Goal: Task Accomplishment & Management: Complete application form

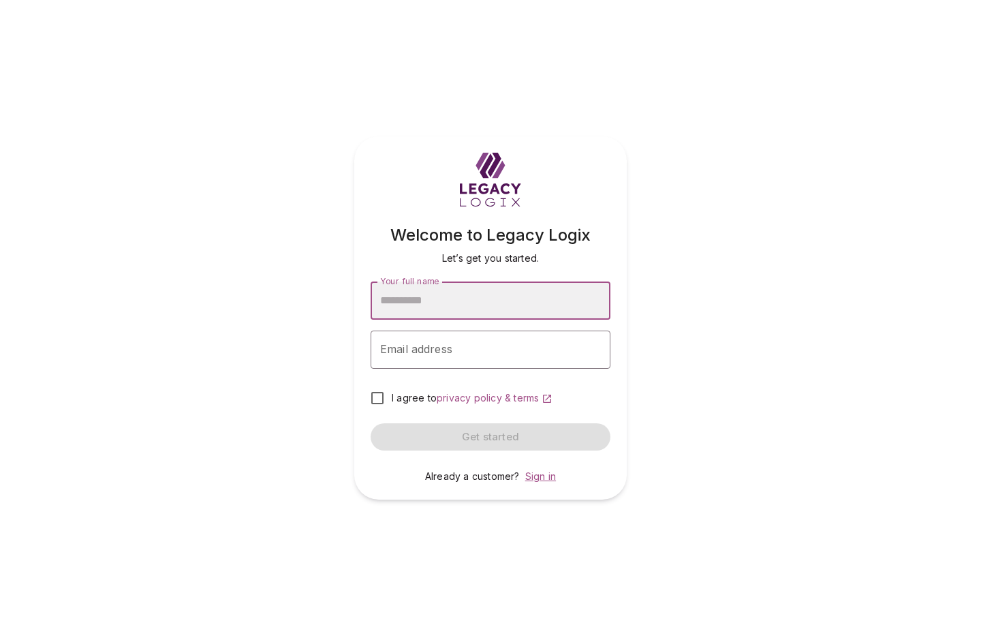
click at [538, 472] on span "Sign in" at bounding box center [540, 476] width 31 height 12
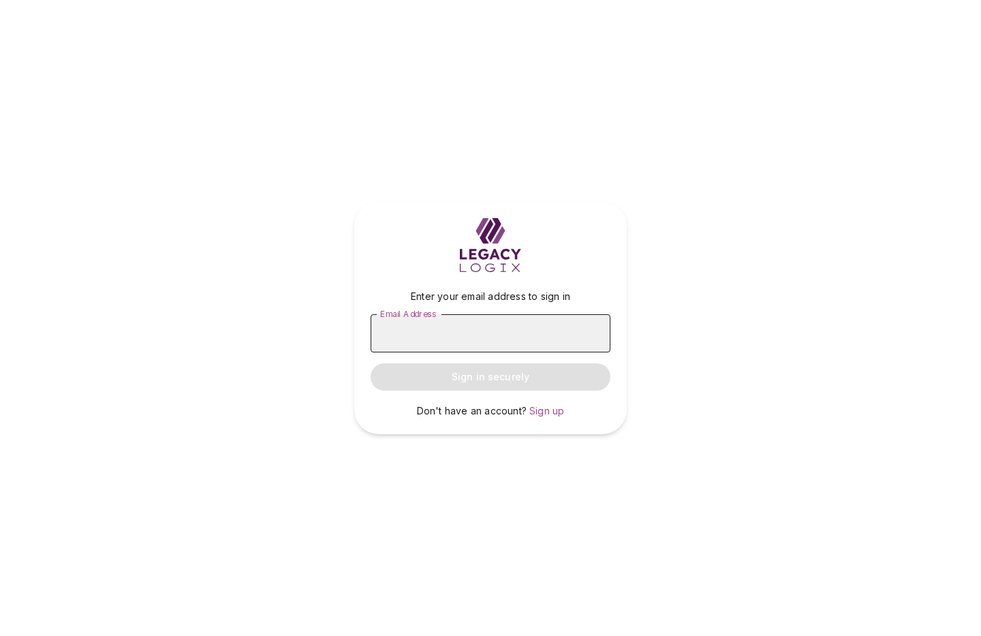
click at [458, 331] on input "Email Address" at bounding box center [491, 333] width 240 height 38
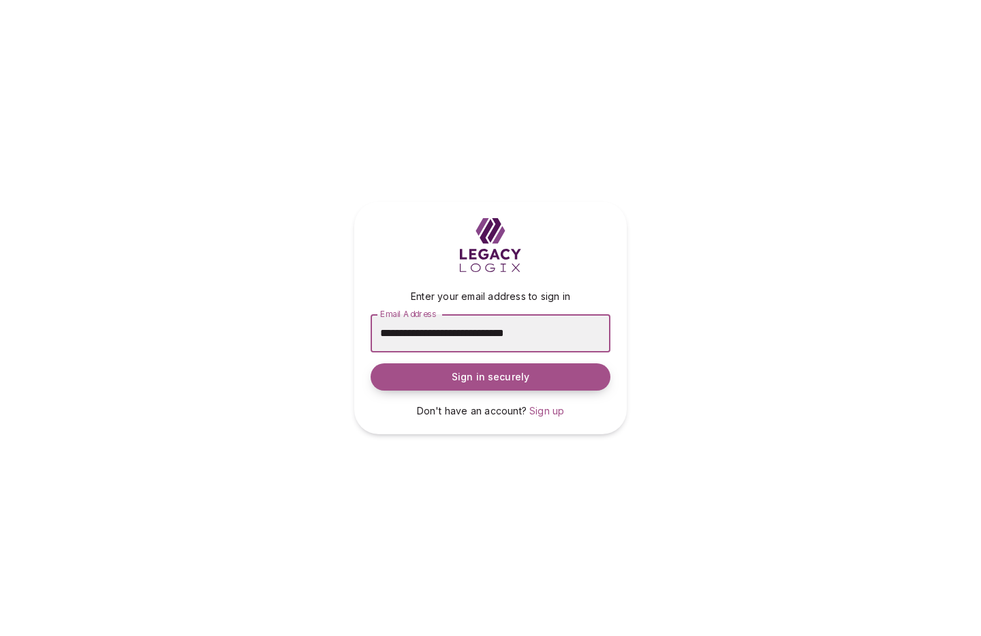
type input "**********"
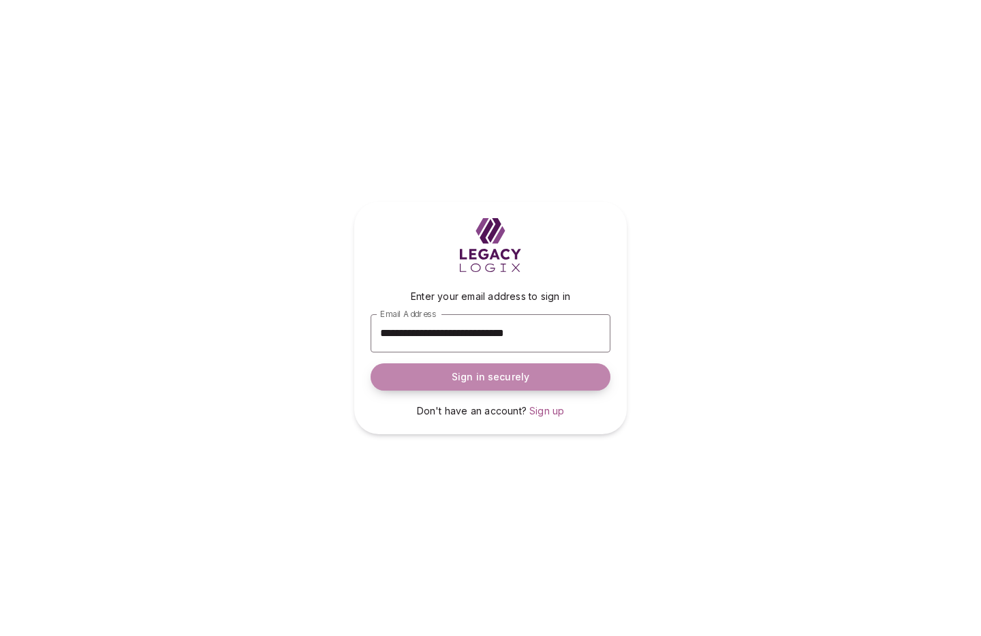
click at [508, 379] on span "Sign in securely" at bounding box center [491, 377] width 78 height 14
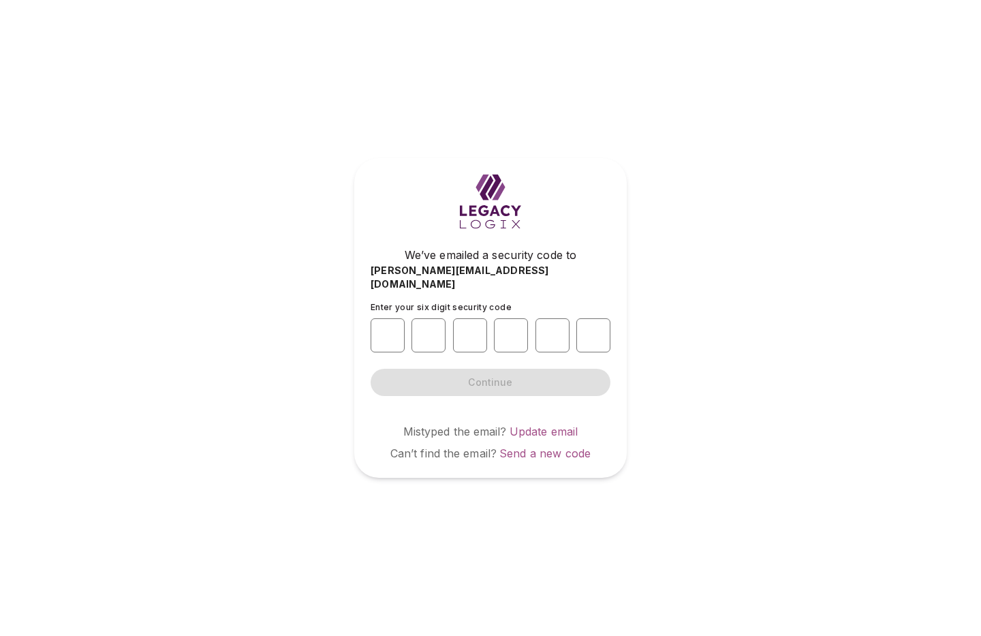
type input "*"
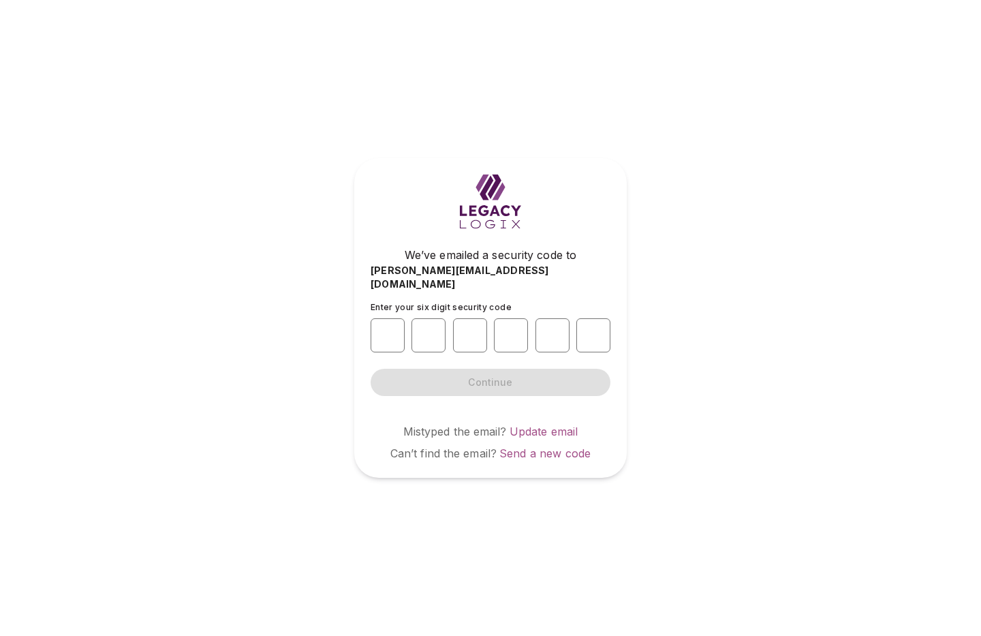
type input "*"
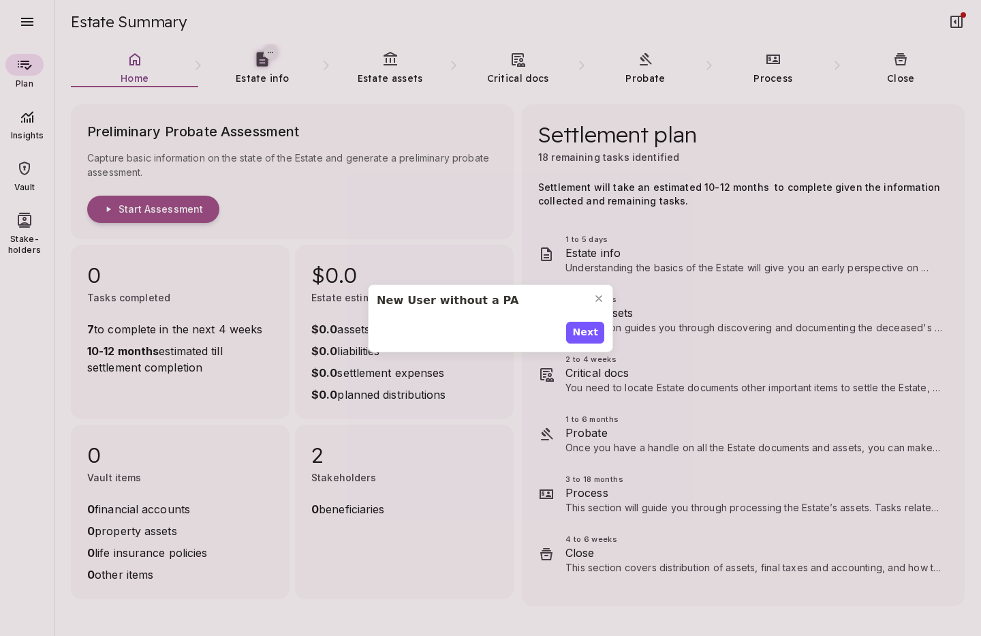
click at [585, 330] on span "Next" at bounding box center [585, 332] width 26 height 14
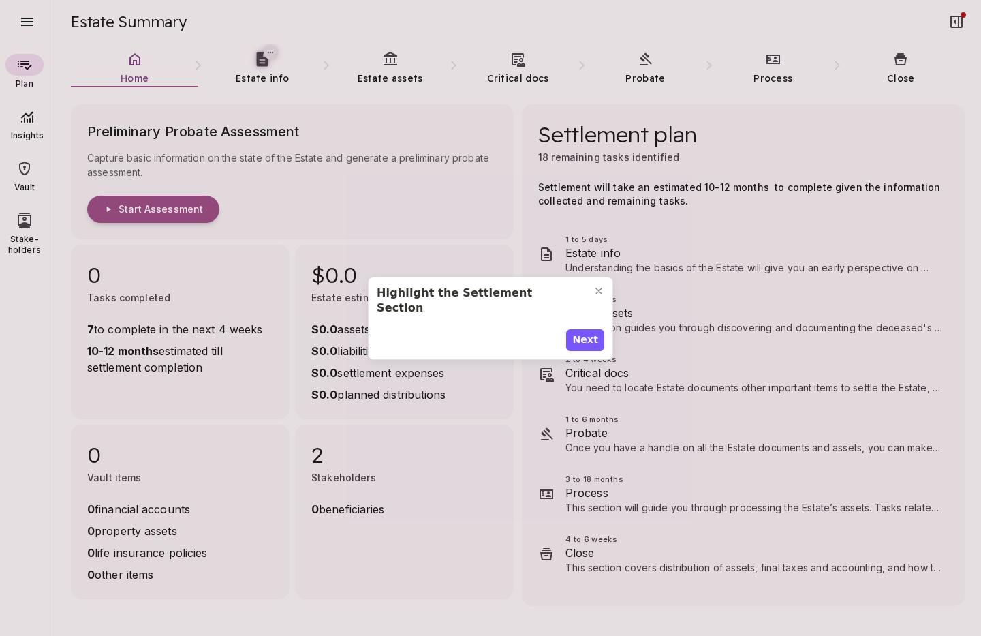
click at [585, 333] on span "Next" at bounding box center [585, 340] width 26 height 14
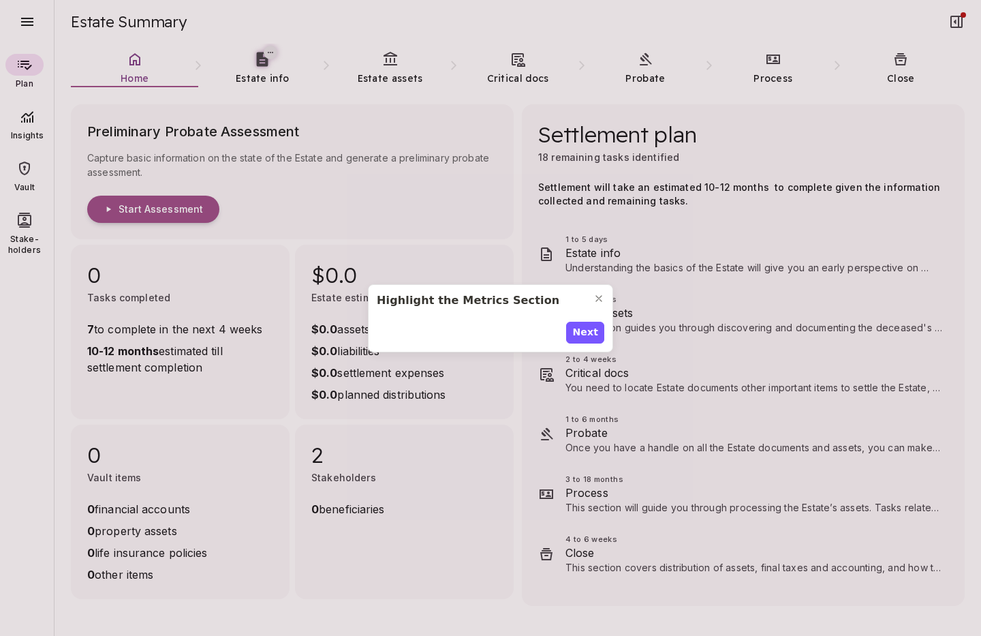
click at [585, 330] on span "Next" at bounding box center [585, 332] width 26 height 14
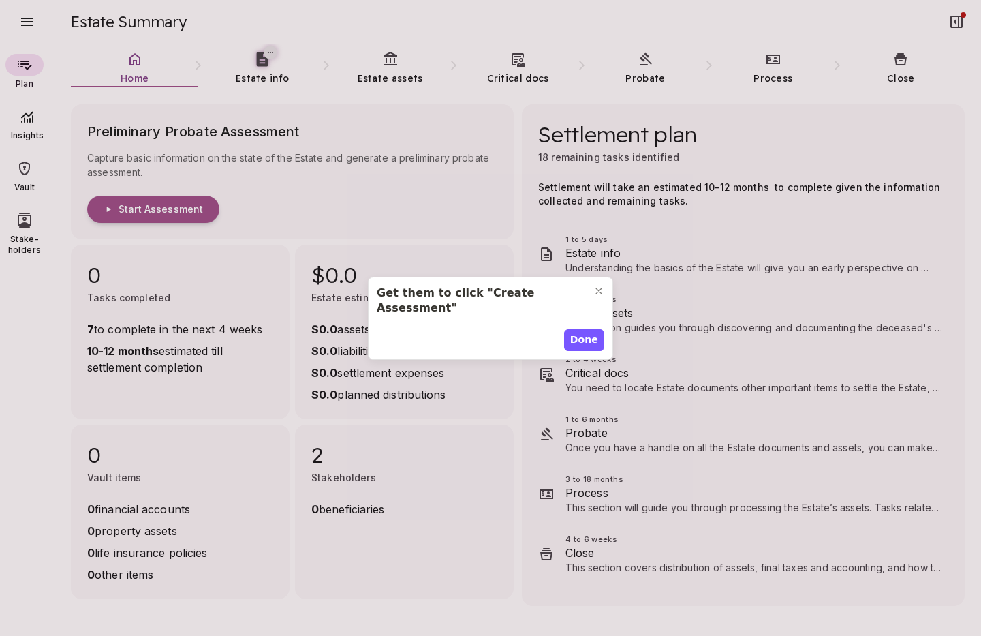
click at [585, 333] on span "Done" at bounding box center [584, 340] width 28 height 14
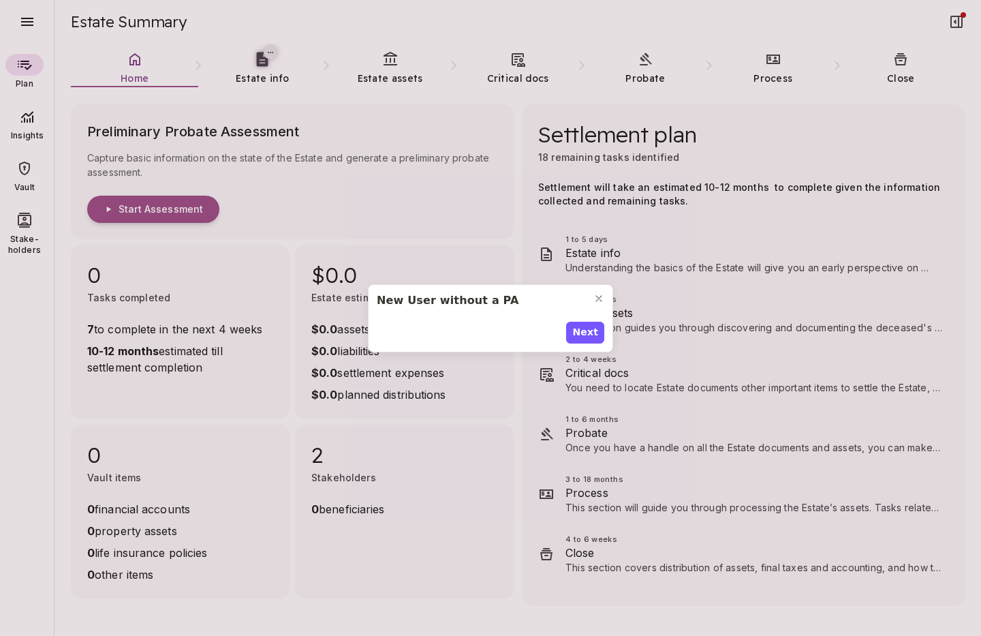
click at [585, 330] on span "Next" at bounding box center [585, 332] width 26 height 14
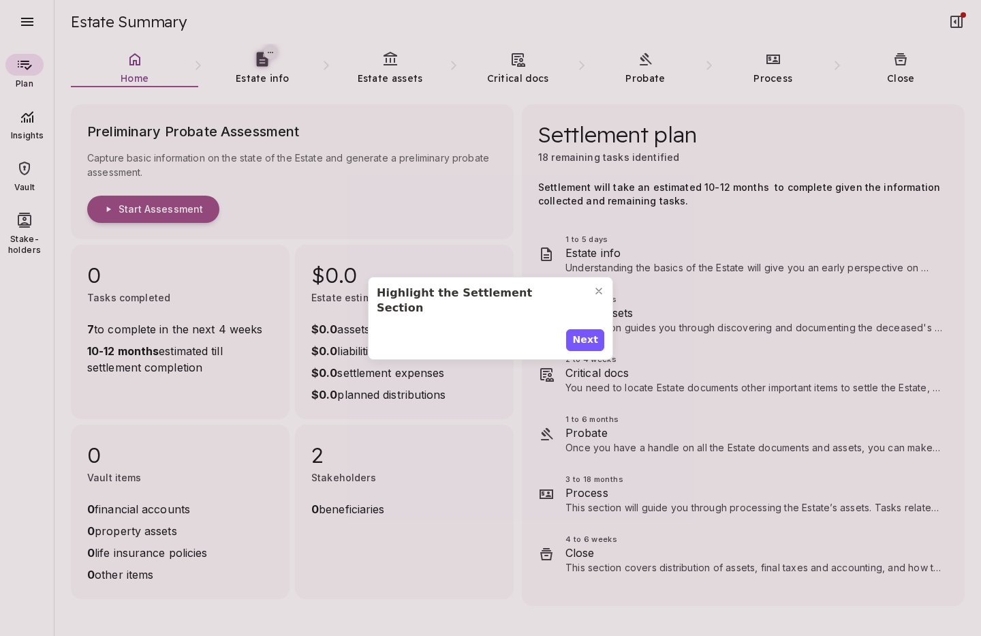
click at [585, 333] on span "Next" at bounding box center [585, 340] width 26 height 14
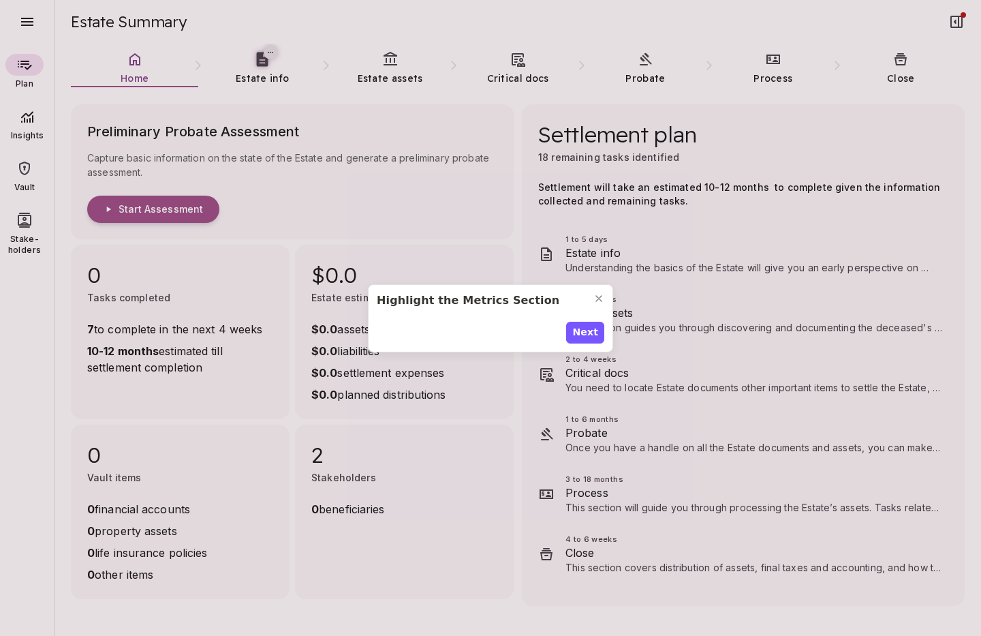
click at [585, 330] on span "Next" at bounding box center [585, 332] width 26 height 14
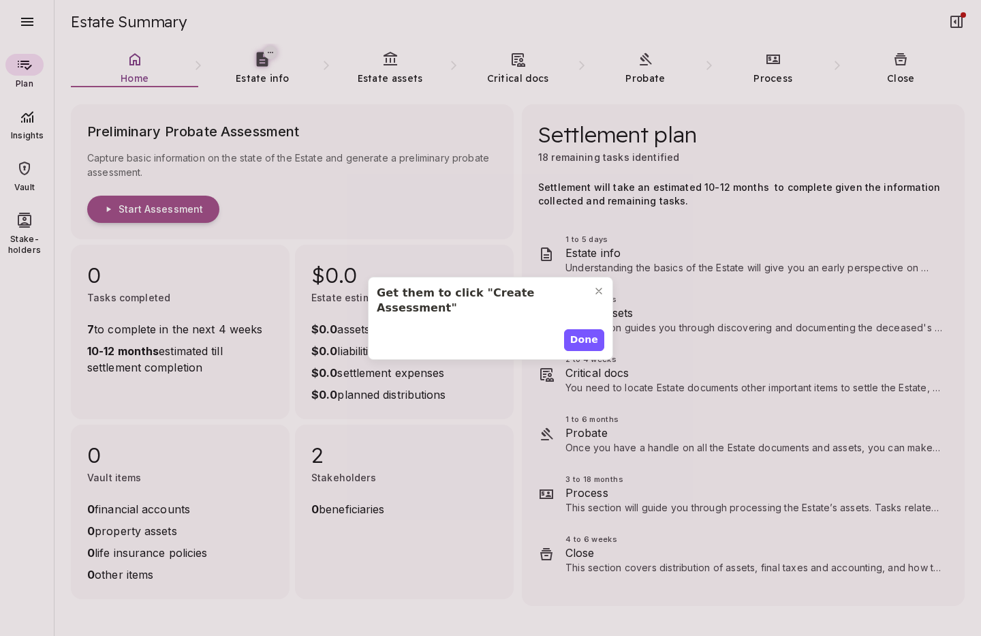
click at [585, 333] on span "Done" at bounding box center [584, 340] width 28 height 14
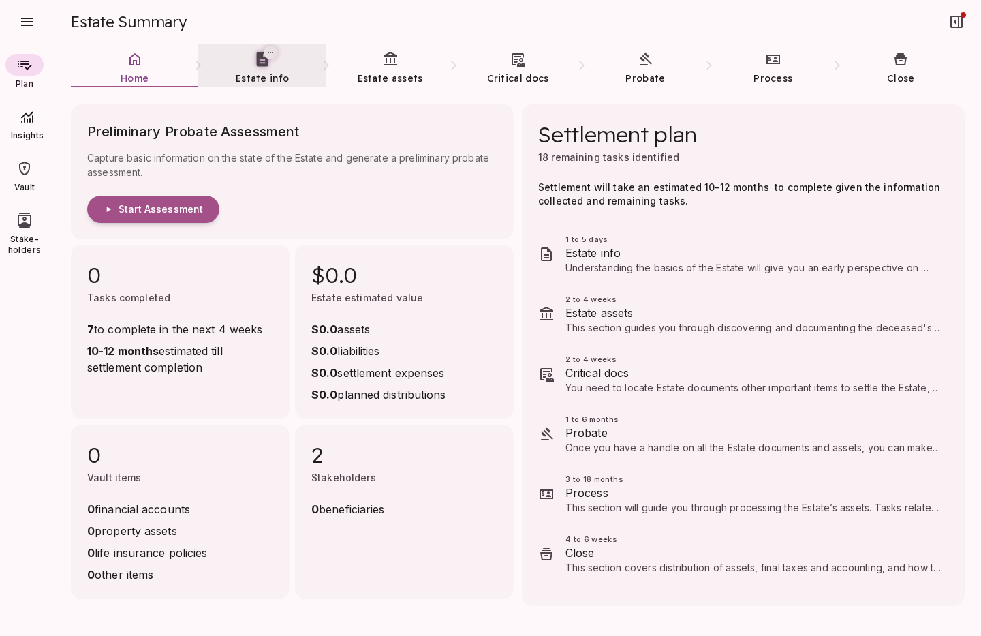
click at [264, 66] on icon at bounding box center [263, 59] width 12 height 14
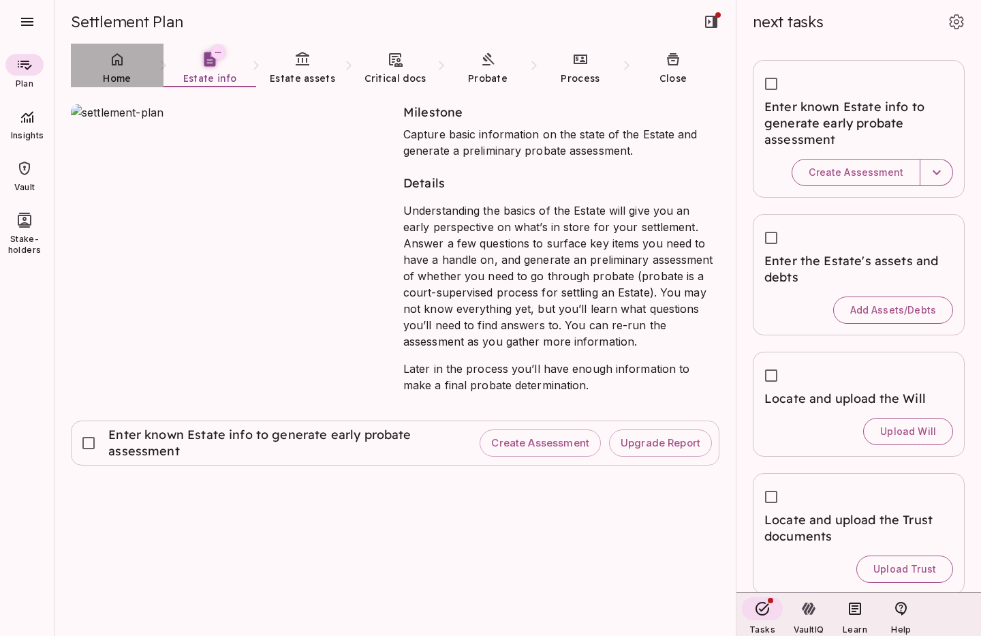
click at [121, 64] on icon at bounding box center [117, 59] width 11 height 12
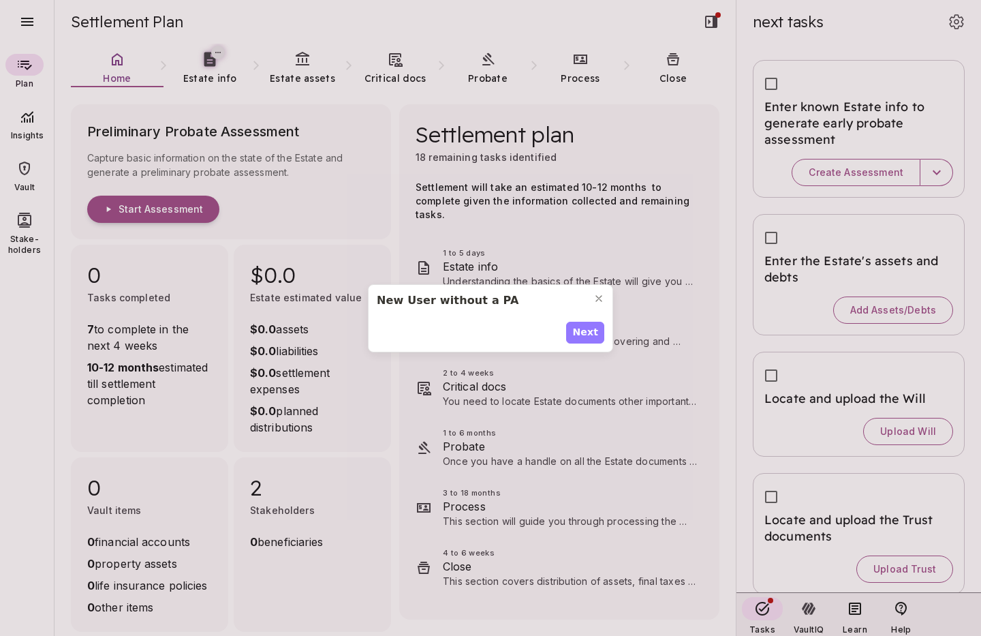
click at [587, 327] on span "Next" at bounding box center [585, 332] width 26 height 14
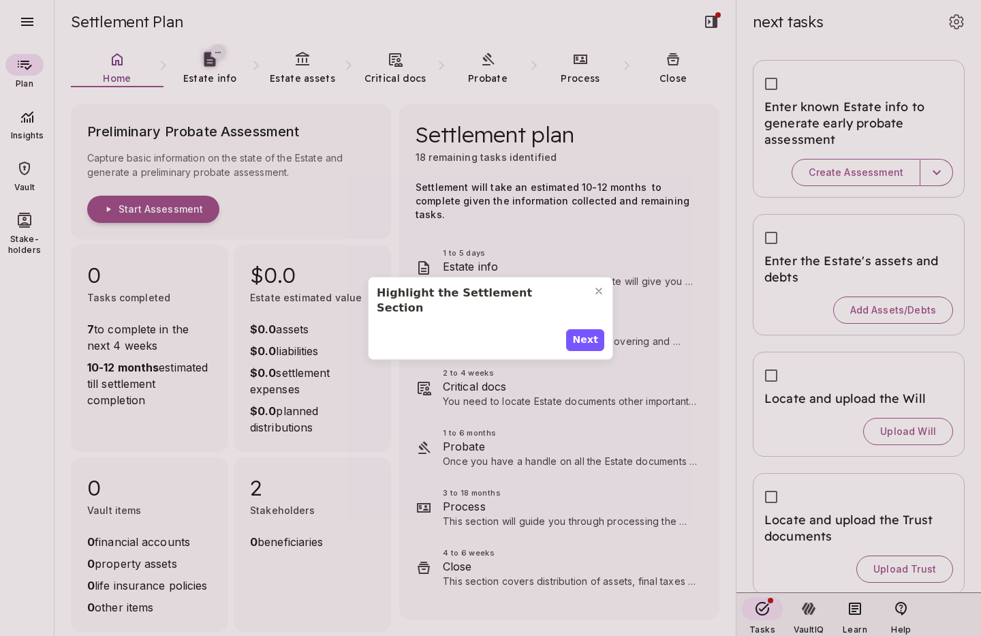
click at [587, 333] on span "Next" at bounding box center [585, 340] width 26 height 14
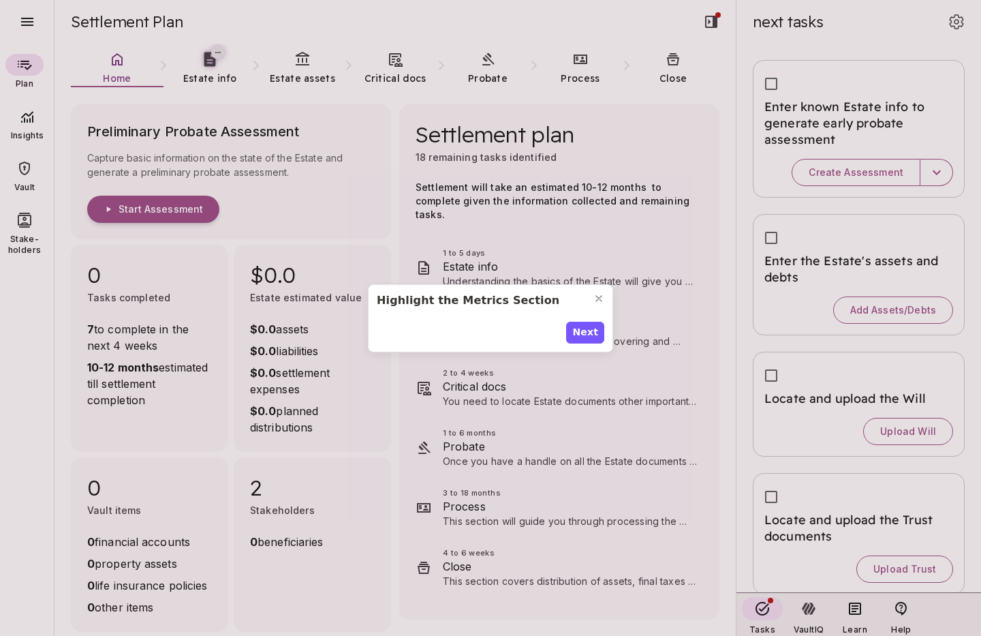
click at [587, 327] on span "Next" at bounding box center [585, 332] width 26 height 14
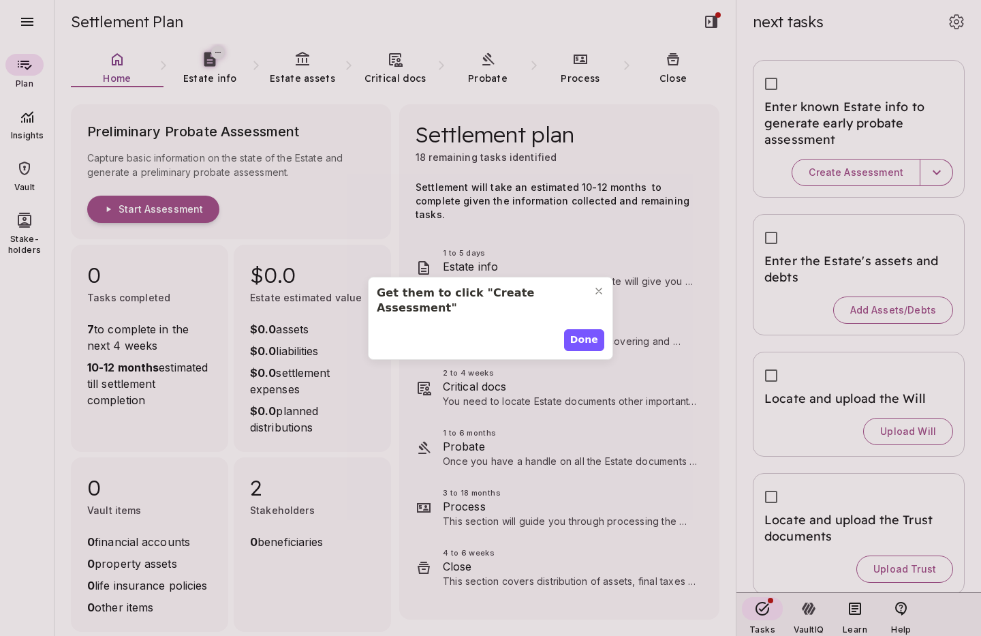
click at [587, 333] on span "Done" at bounding box center [584, 340] width 28 height 14
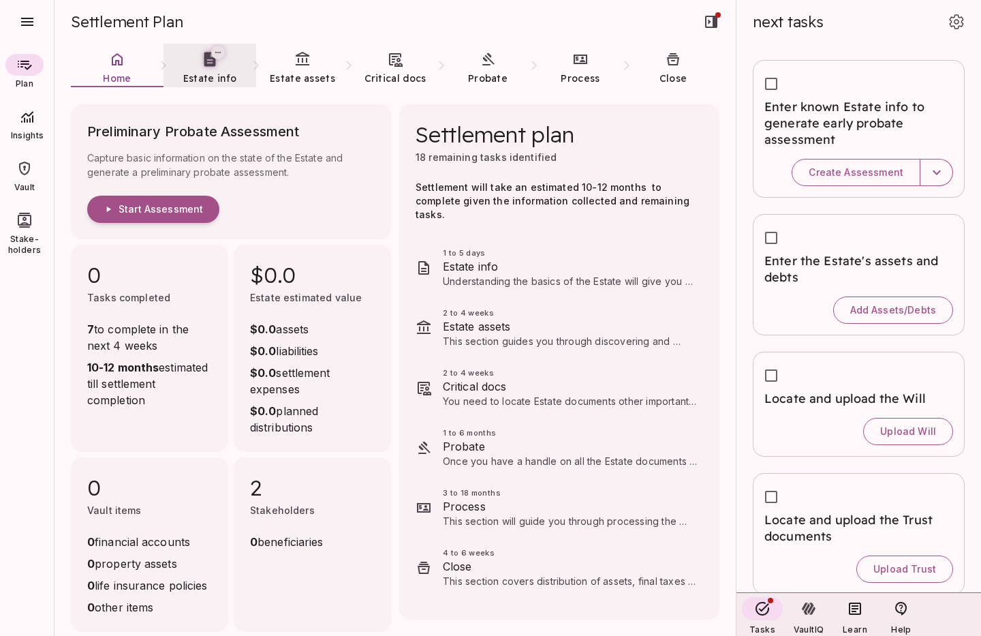
click at [201, 69] on link "Estate info" at bounding box center [210, 68] width 93 height 49
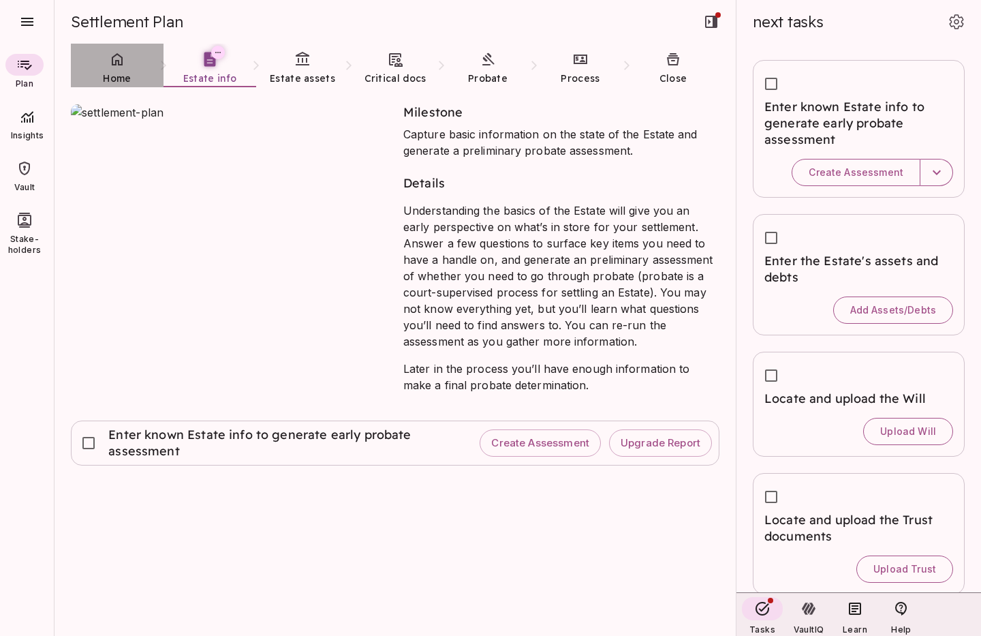
click at [114, 67] on link "Home" at bounding box center [117, 68] width 93 height 49
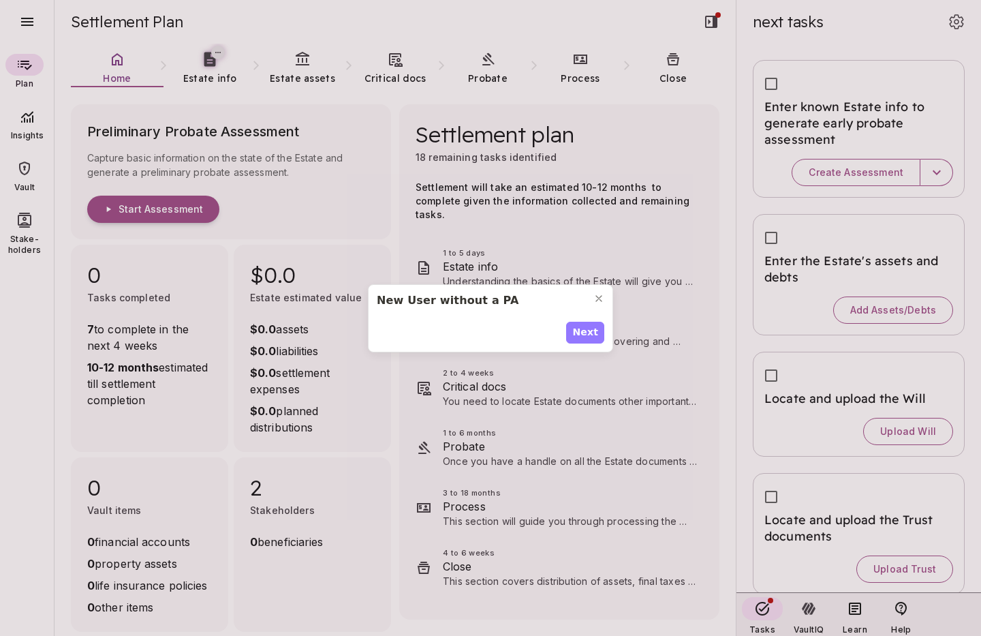
click at [583, 335] on span "Next" at bounding box center [585, 332] width 26 height 14
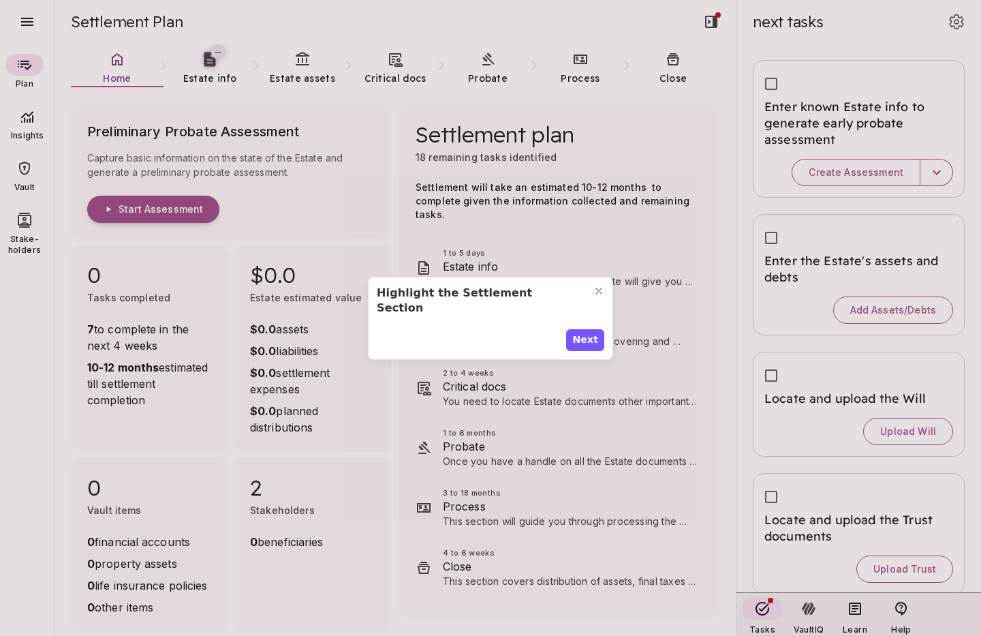
click at [583, 335] on span "Next" at bounding box center [585, 340] width 26 height 14
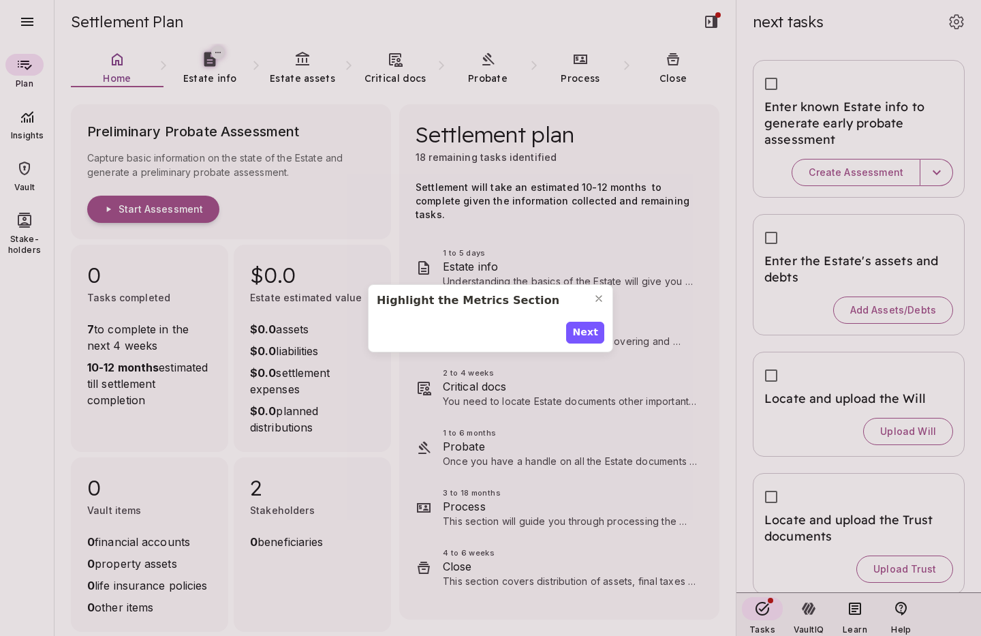
click at [583, 335] on span "Next" at bounding box center [585, 332] width 26 height 14
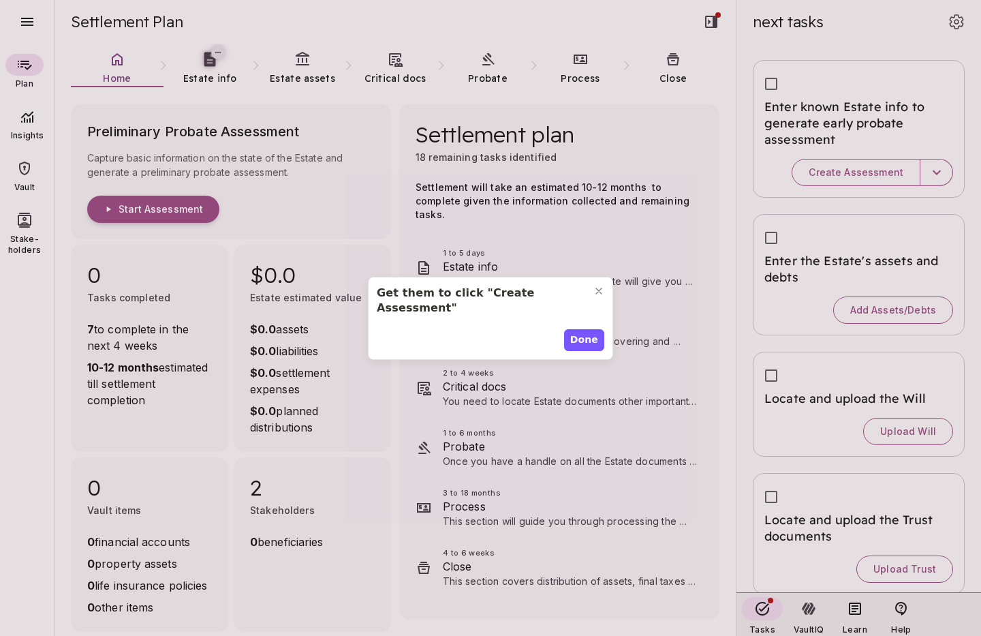
click at [583, 335] on span "Done" at bounding box center [584, 340] width 28 height 14
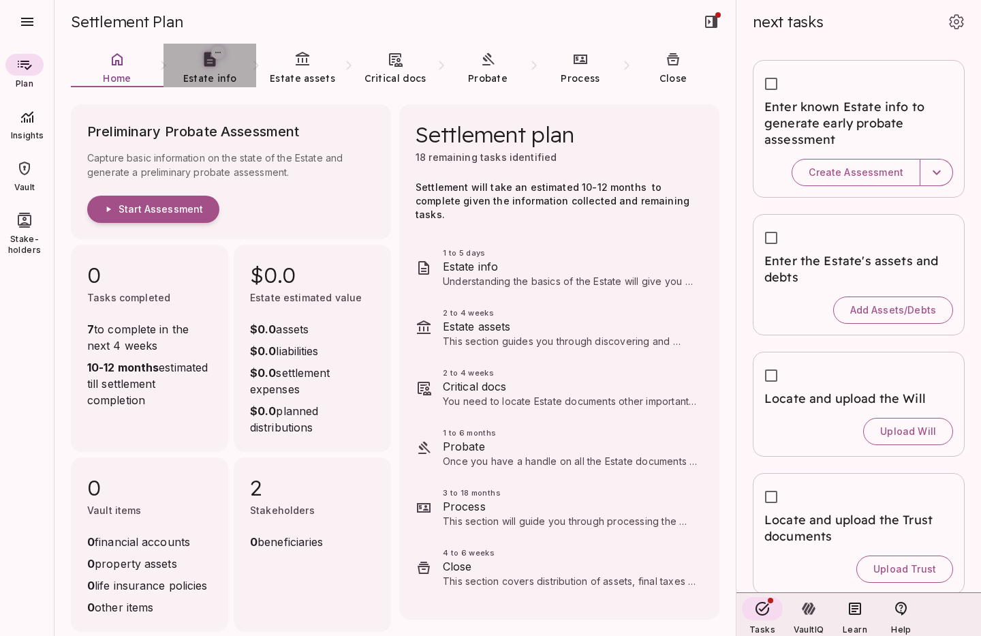
click at [211, 72] on span "Estate info" at bounding box center [209, 78] width 53 height 12
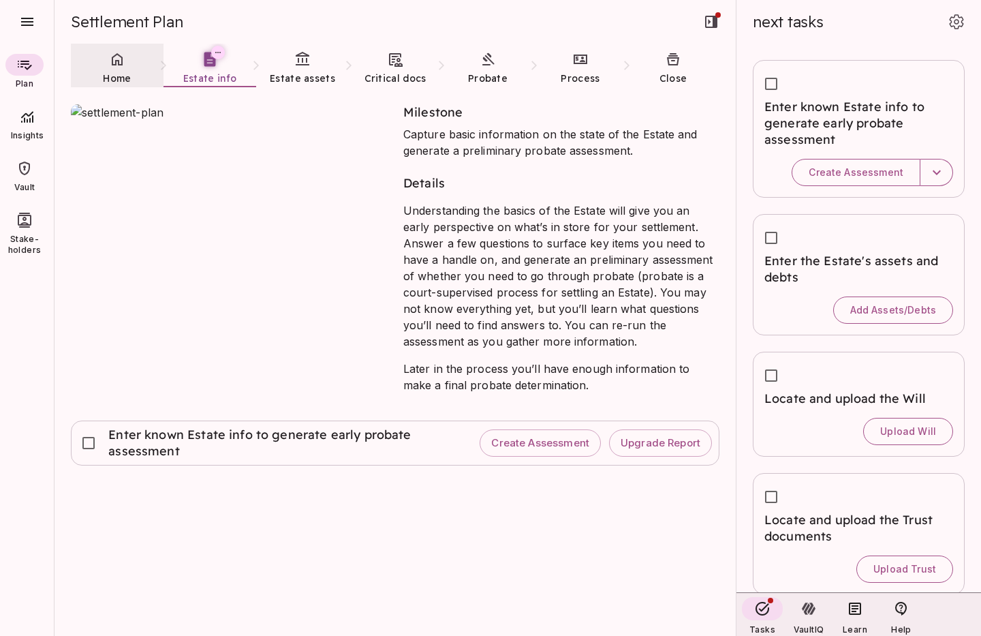
click at [121, 63] on icon at bounding box center [117, 59] width 16 height 16
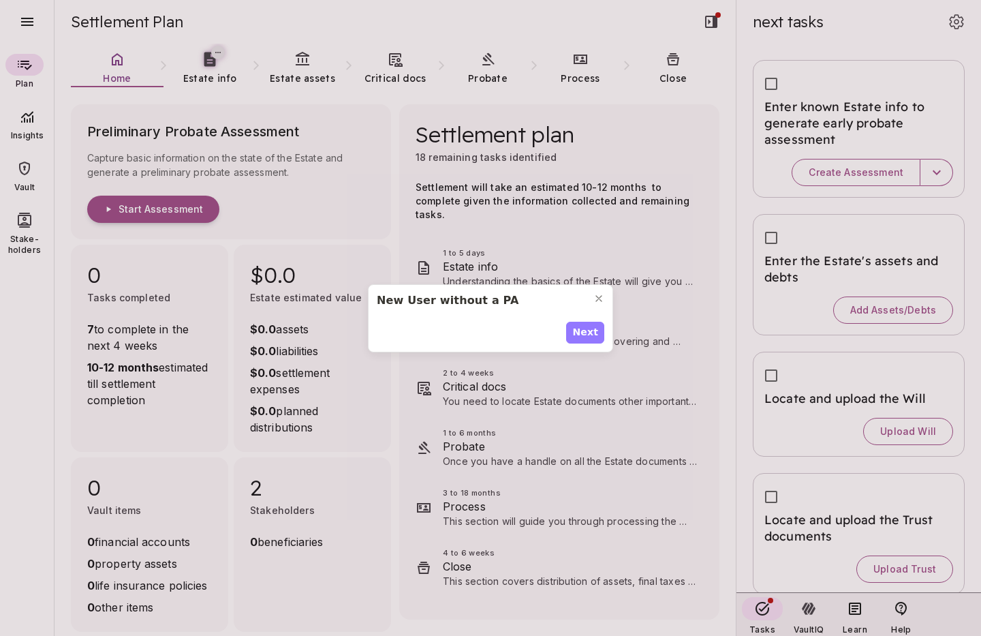
click at [591, 334] on span "Next" at bounding box center [585, 332] width 26 height 14
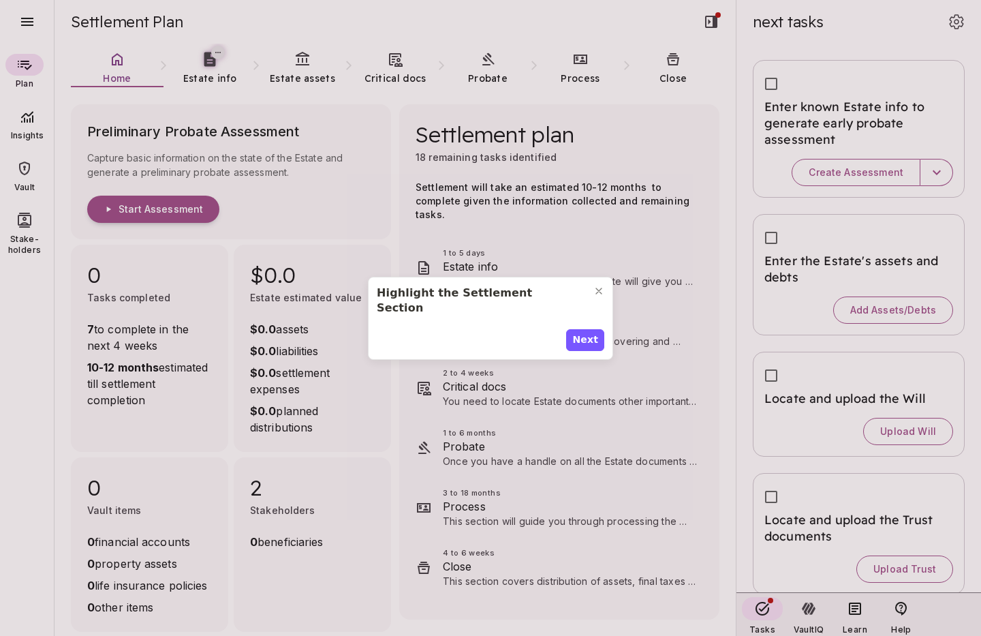
click at [591, 334] on span "Next" at bounding box center [585, 340] width 26 height 14
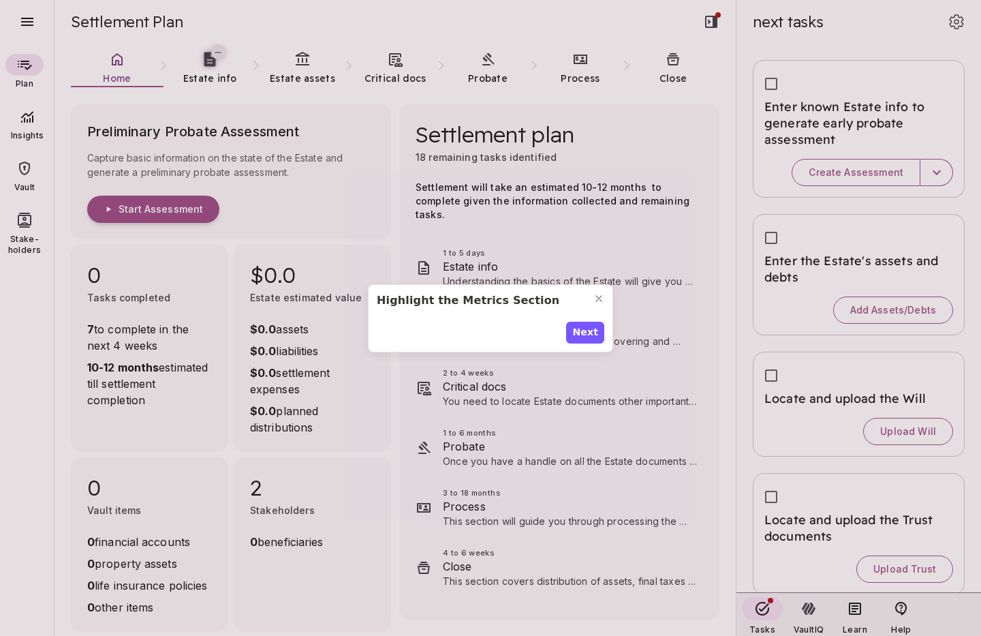
click at [591, 334] on span "Next" at bounding box center [585, 332] width 26 height 14
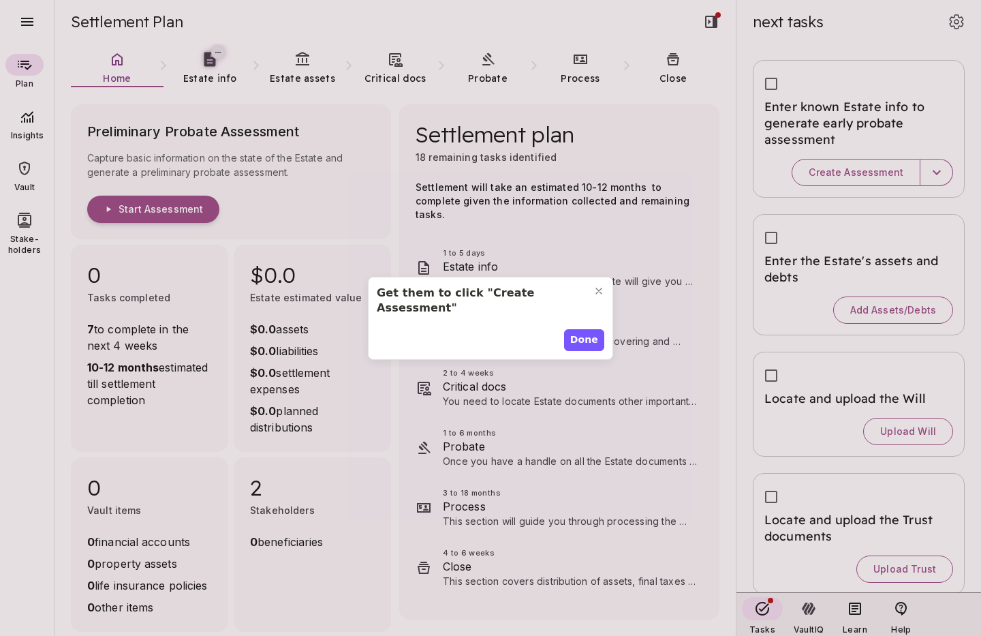
click at [591, 334] on span "Done" at bounding box center [584, 340] width 28 height 14
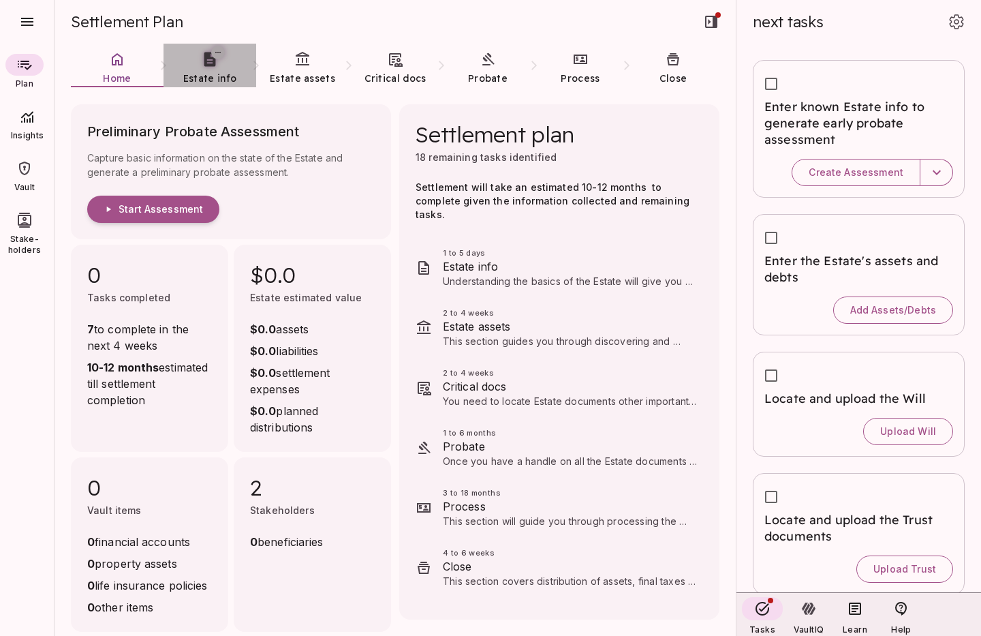
click at [211, 72] on span "Estate info" at bounding box center [209, 79] width 53 height 14
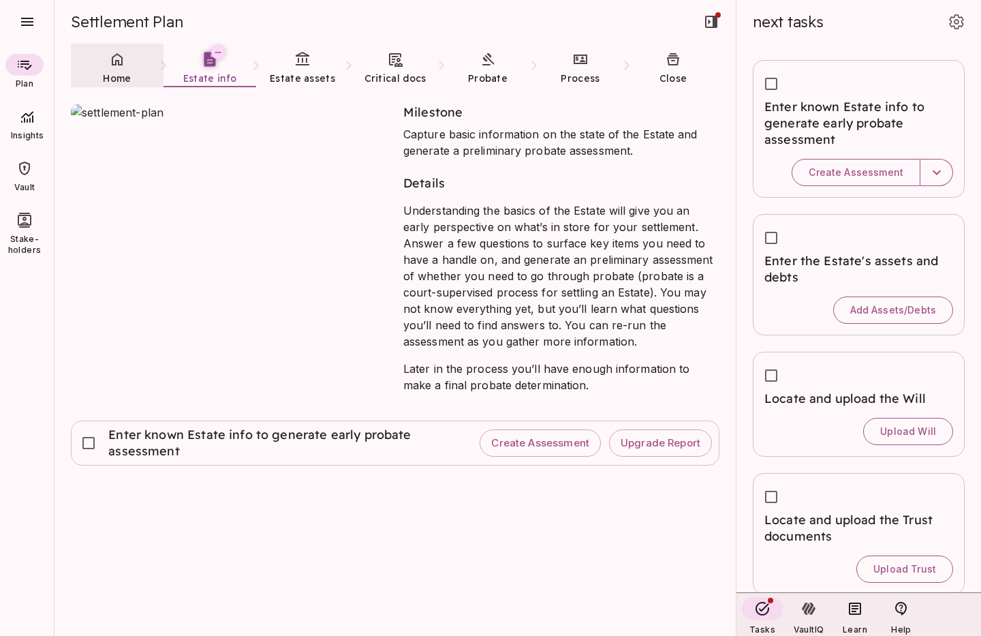
click at [115, 68] on link "Home" at bounding box center [117, 68] width 93 height 49
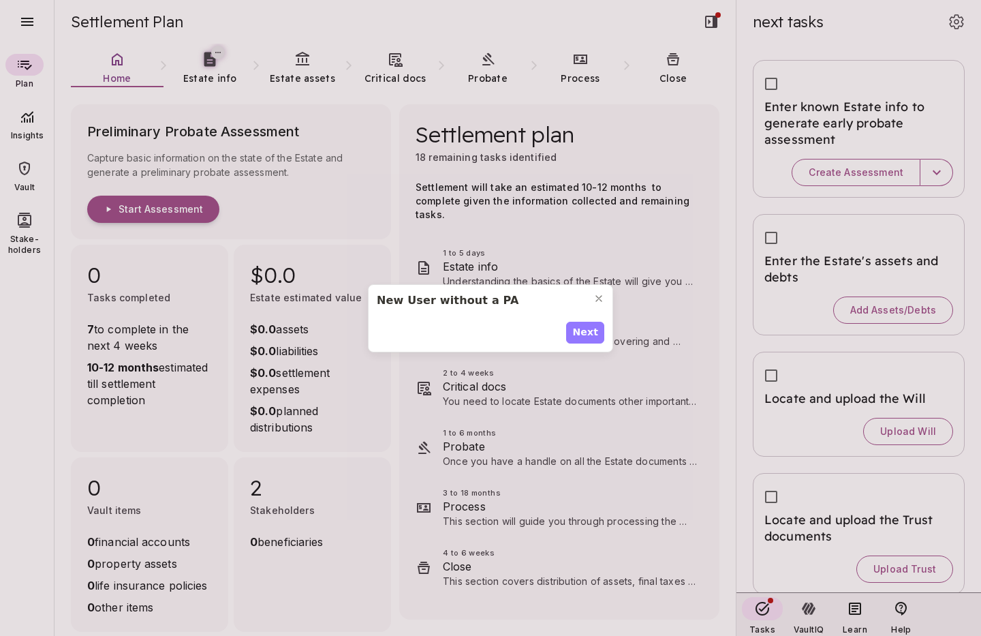
click at [587, 335] on span "Next" at bounding box center [585, 332] width 26 height 14
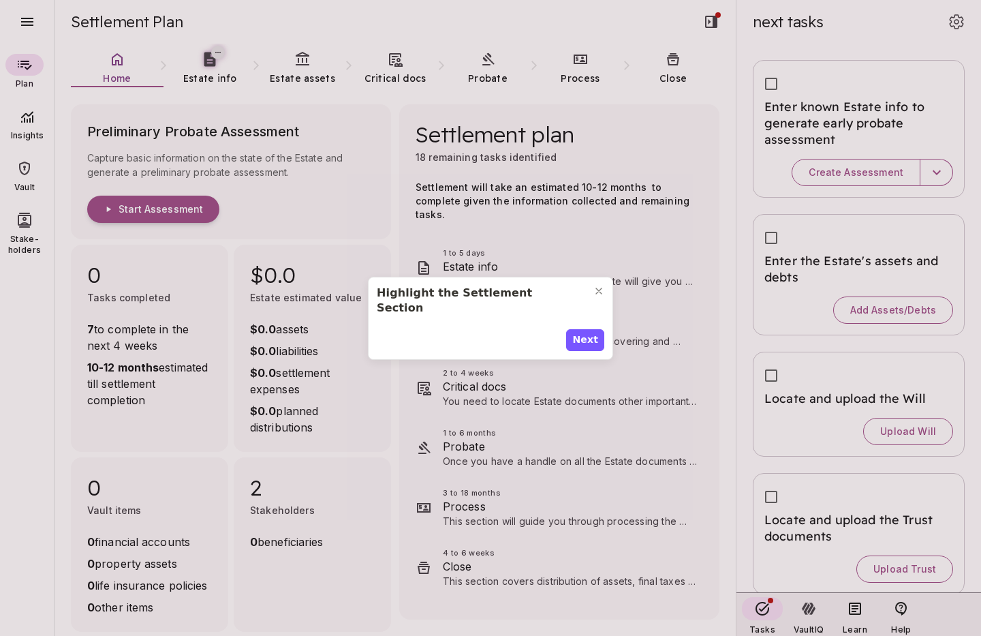
click at [587, 335] on span "Next" at bounding box center [585, 340] width 26 height 14
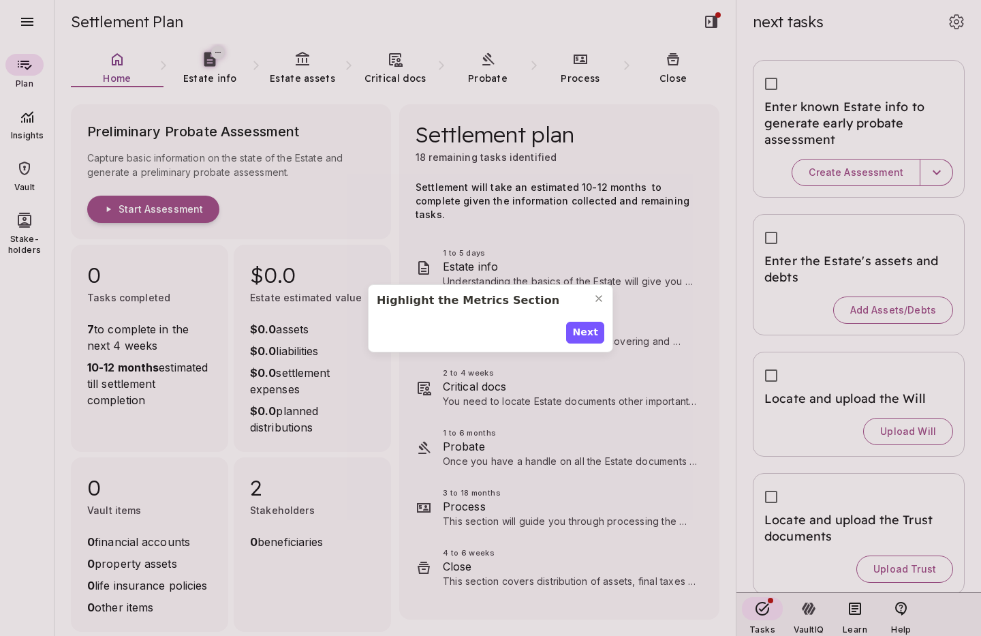
click at [587, 335] on span "Next" at bounding box center [585, 332] width 26 height 14
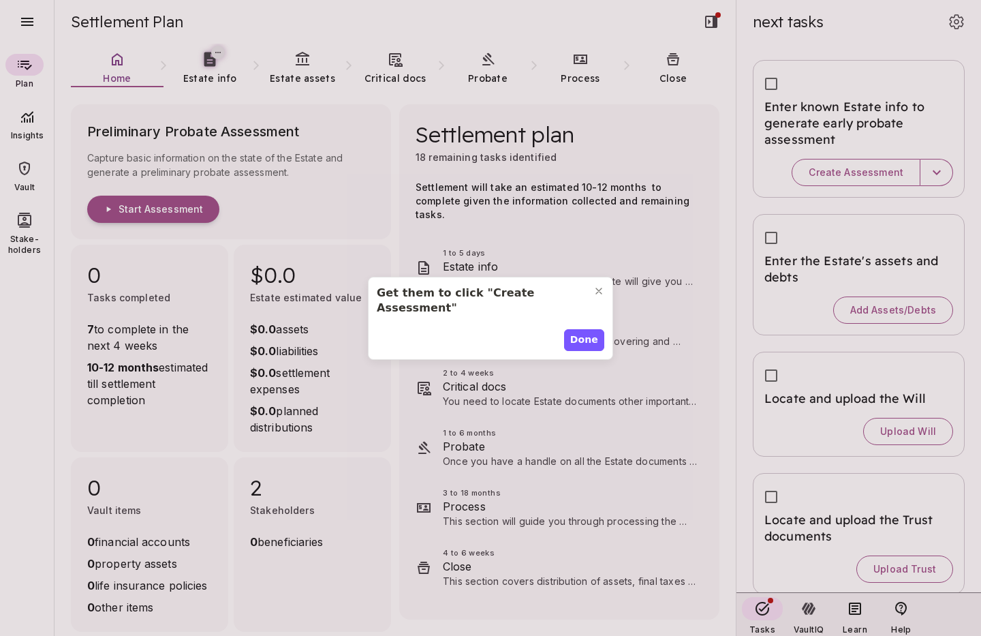
click at [587, 335] on span "Done" at bounding box center [584, 340] width 28 height 14
